Goal: Navigation & Orientation: Find specific page/section

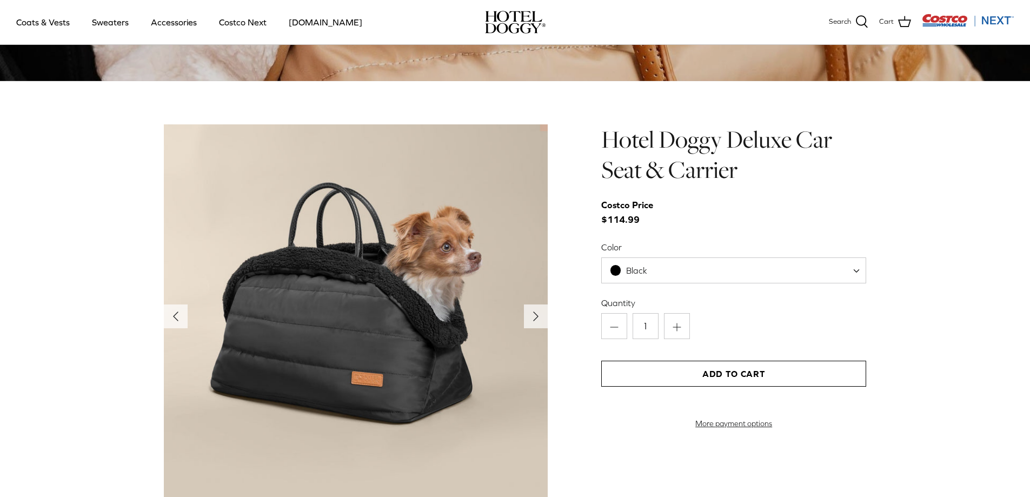
scroll to position [1085, 0]
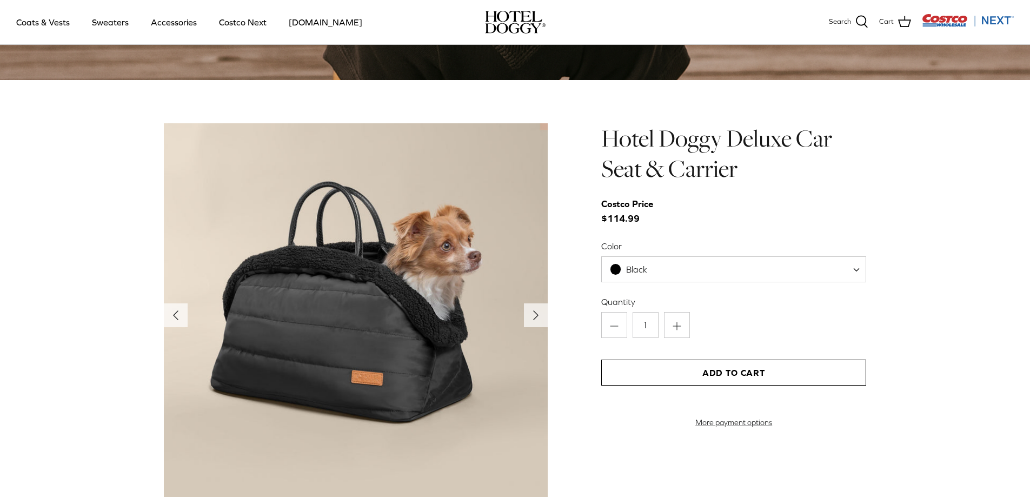
click at [521, 316] on img at bounding box center [356, 315] width 384 height 384
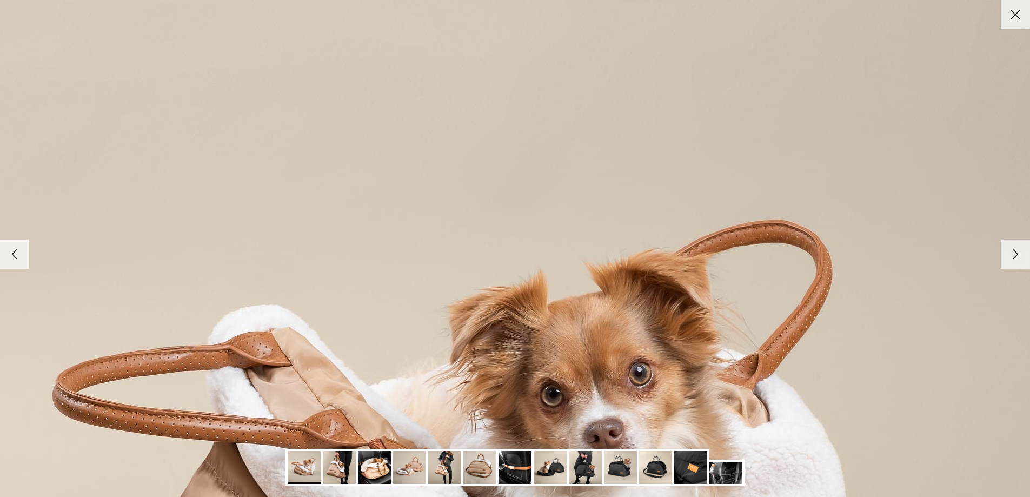
click at [1019, 17] on icon "Close" at bounding box center [1015, 14] width 18 height 18
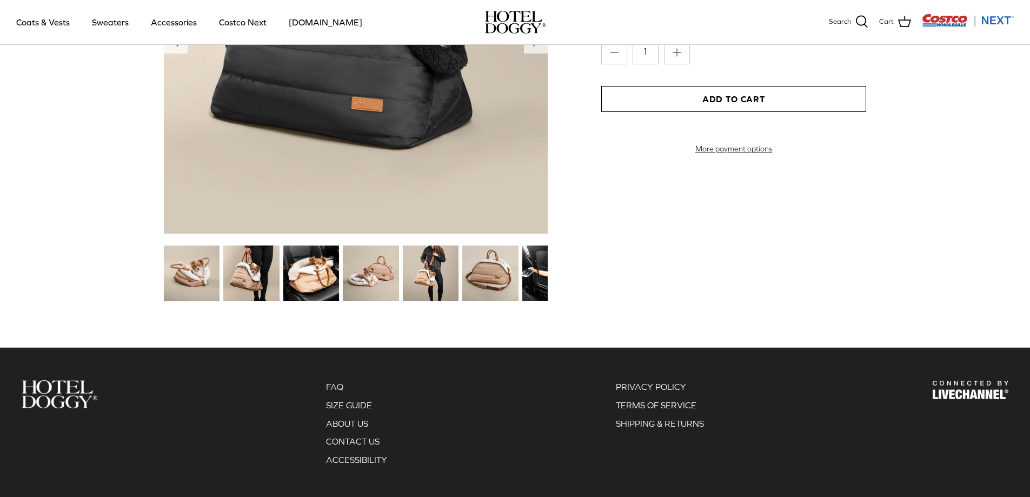
scroll to position [1273, 0]
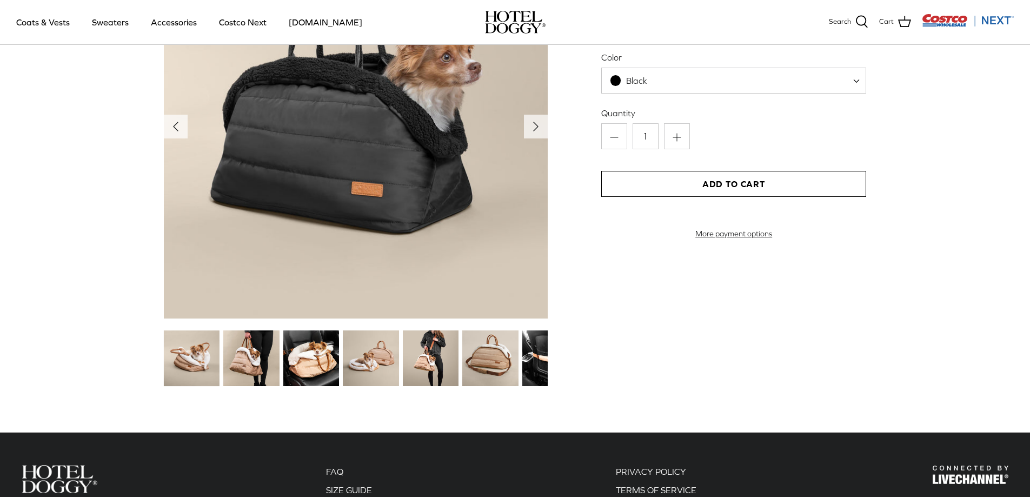
click at [431, 365] on img at bounding box center [431, 358] width 56 height 56
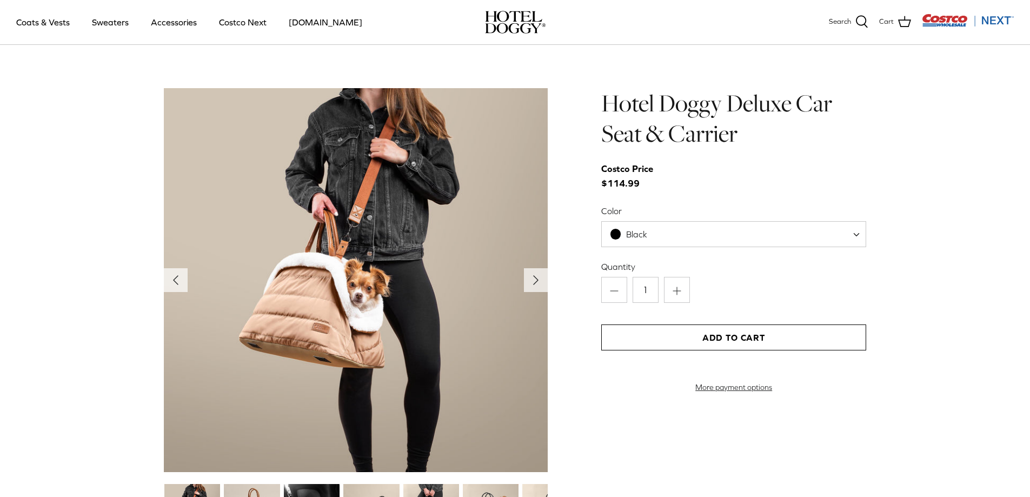
scroll to position [1111, 0]
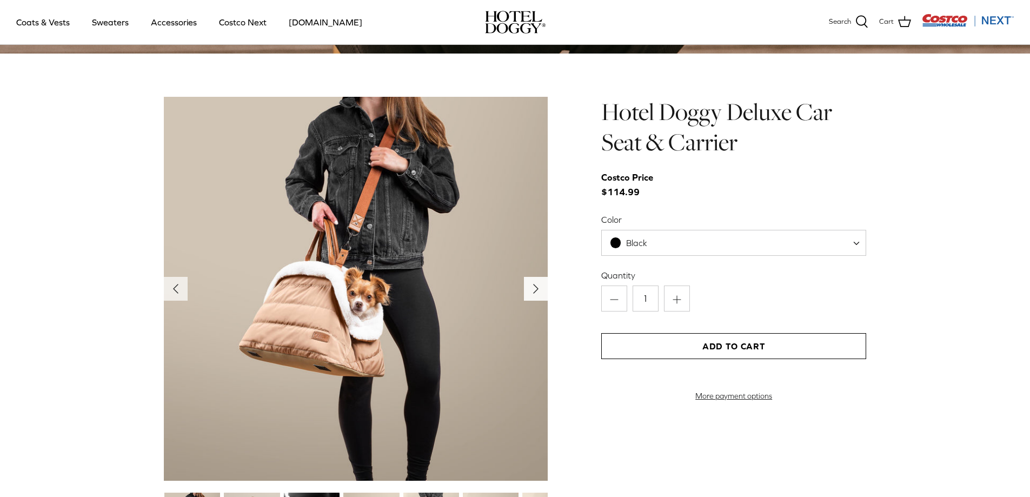
click at [529, 292] on icon "Right" at bounding box center [535, 288] width 17 height 17
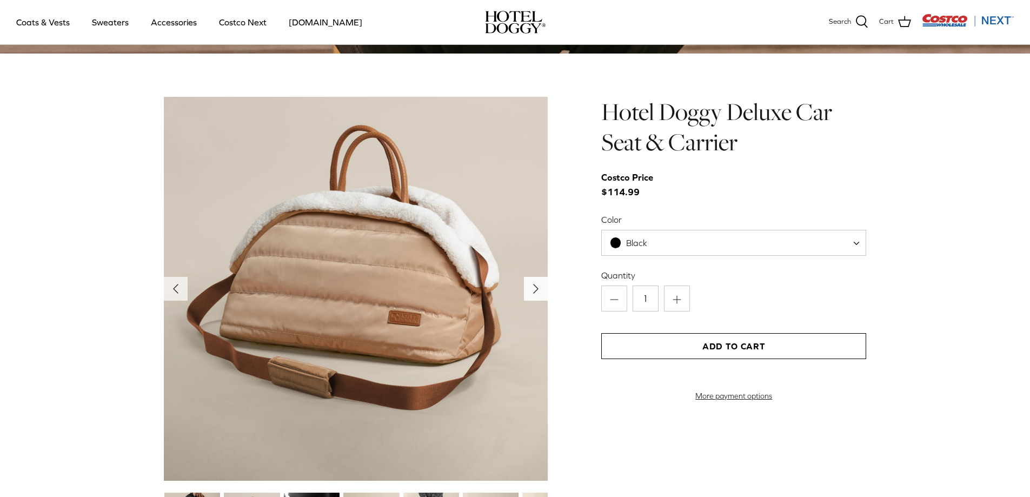
click at [529, 292] on icon "Right" at bounding box center [535, 288] width 17 height 17
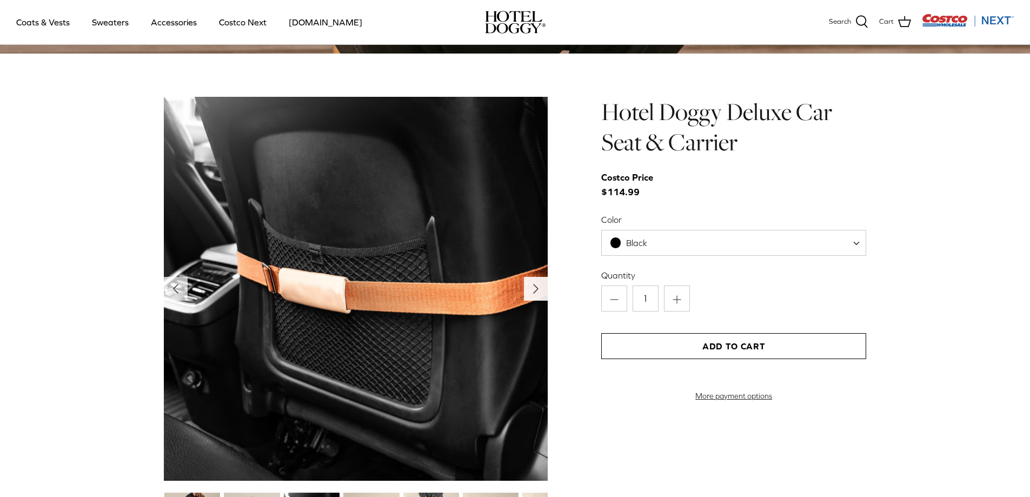
click at [529, 292] on icon "Right" at bounding box center [535, 288] width 17 height 17
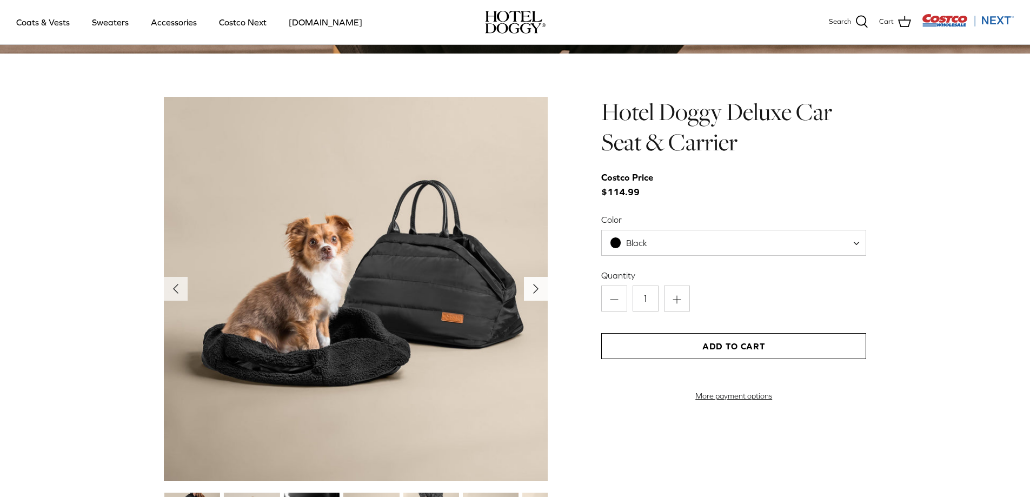
click at [529, 292] on icon "Right" at bounding box center [535, 288] width 17 height 17
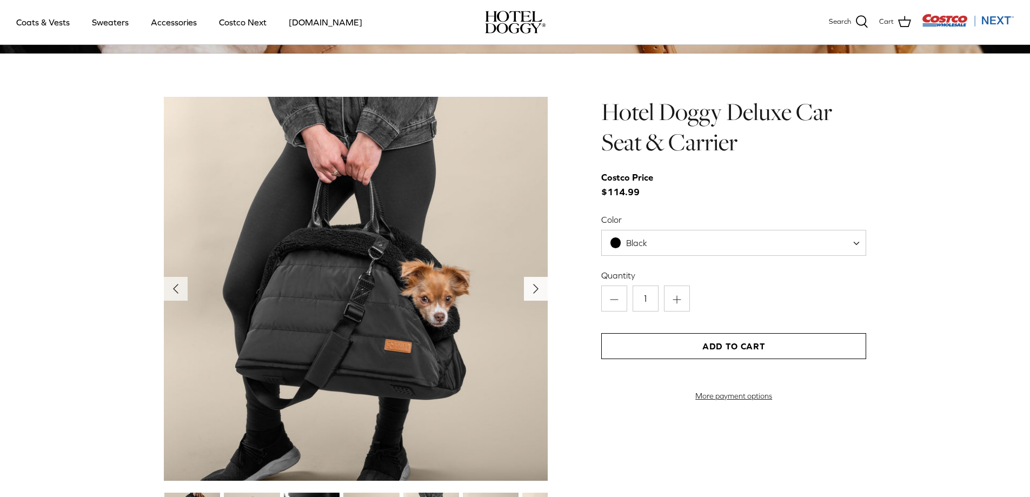
click at [529, 292] on icon "Right" at bounding box center [535, 288] width 17 height 17
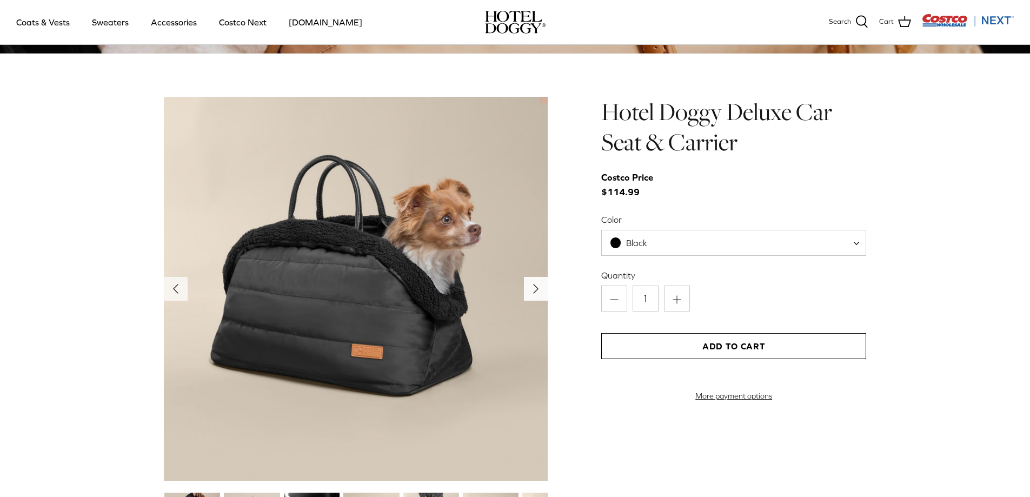
click at [529, 292] on icon "Right" at bounding box center [535, 288] width 17 height 17
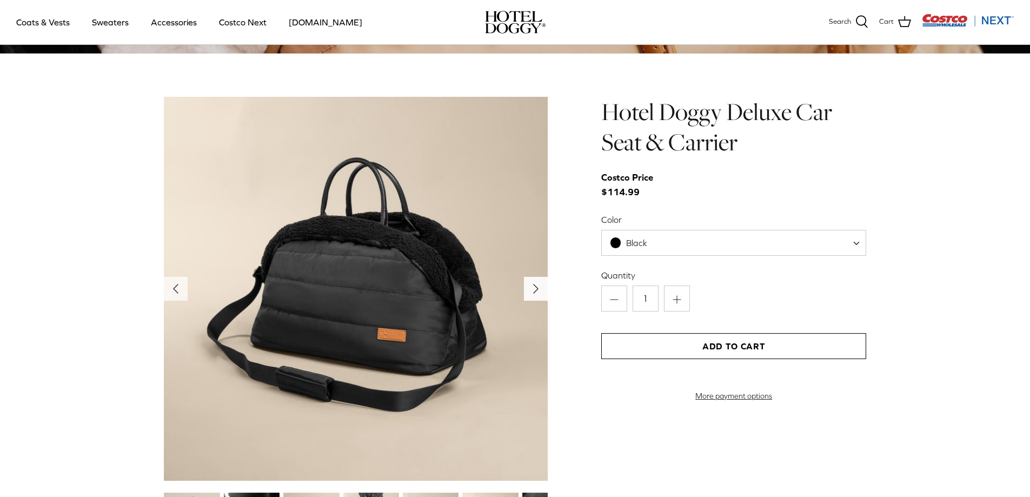
click at [529, 292] on icon "Right" at bounding box center [535, 288] width 17 height 17
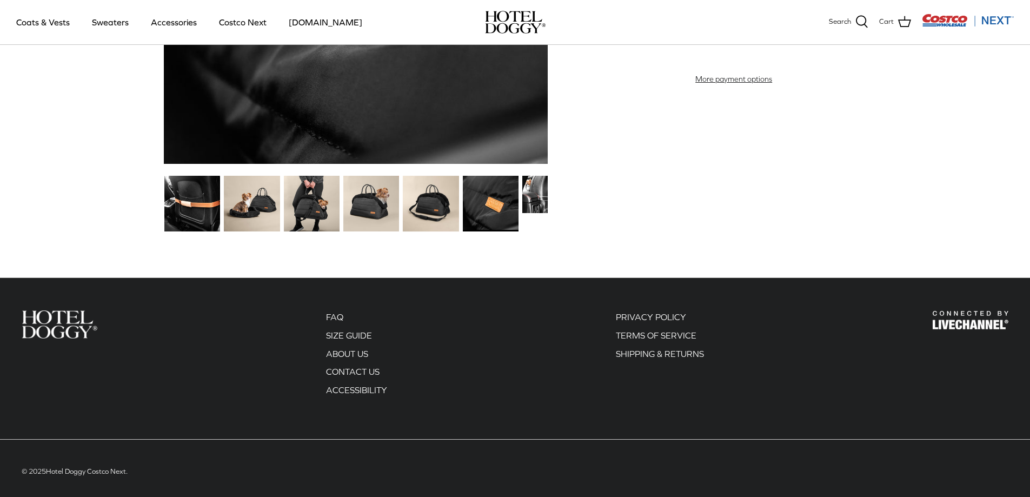
scroll to position [1436, 0]
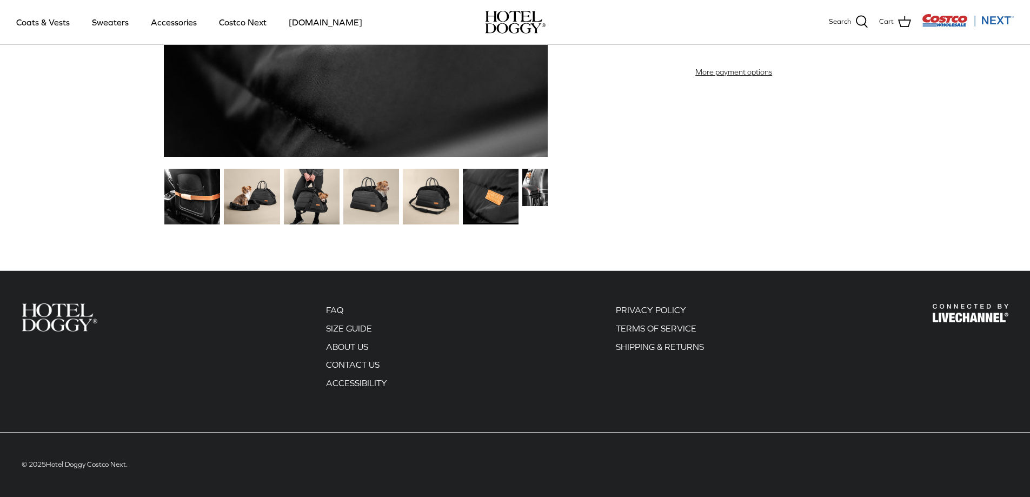
click at [202, 207] on img at bounding box center [192, 197] width 56 height 56
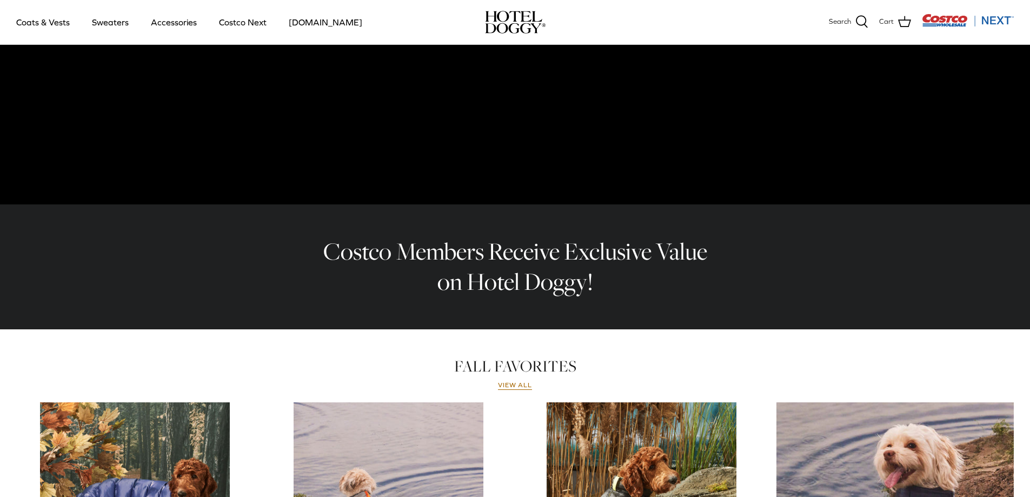
scroll to position [0, 0]
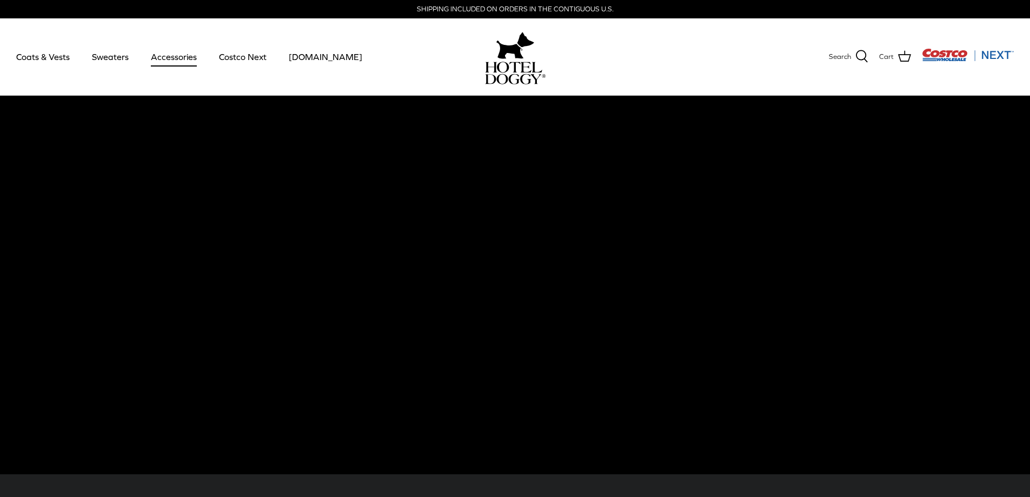
click at [180, 62] on link "Accessories" at bounding box center [173, 56] width 65 height 37
